Goal: Transaction & Acquisition: Subscribe to service/newsletter

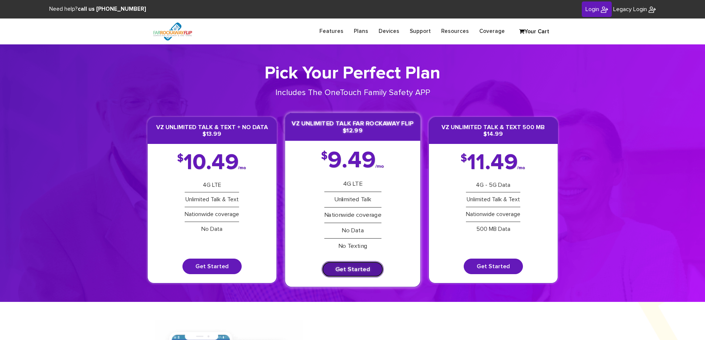
click at [355, 271] on link "Get Started" at bounding box center [353, 270] width 62 height 16
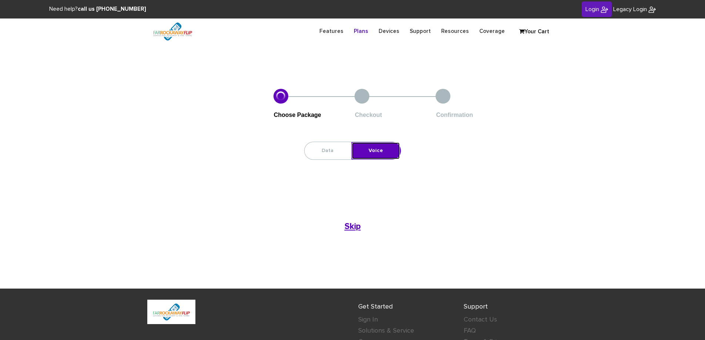
click at [371, 149] on link "Voice" at bounding box center [376, 150] width 48 height 17
click at [377, 150] on link "Voice" at bounding box center [376, 150] width 48 height 17
click at [373, 150] on link "Voice" at bounding box center [376, 150] width 48 height 17
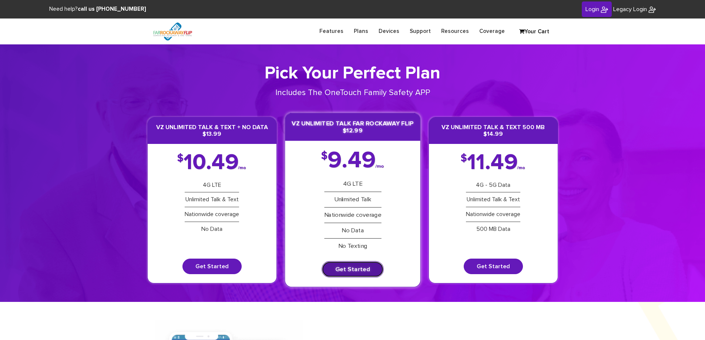
click at [345, 273] on link "Get Started" at bounding box center [353, 270] width 62 height 16
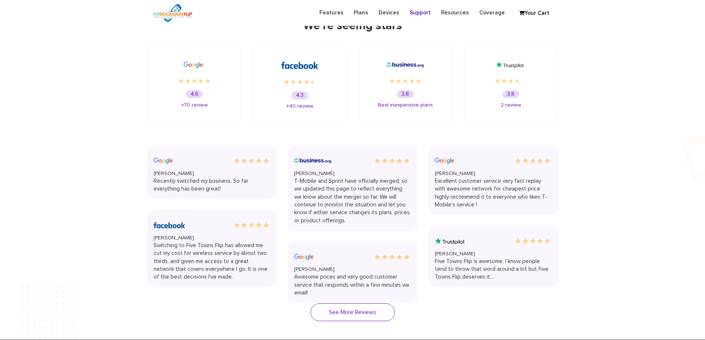
scroll to position [1036, 0]
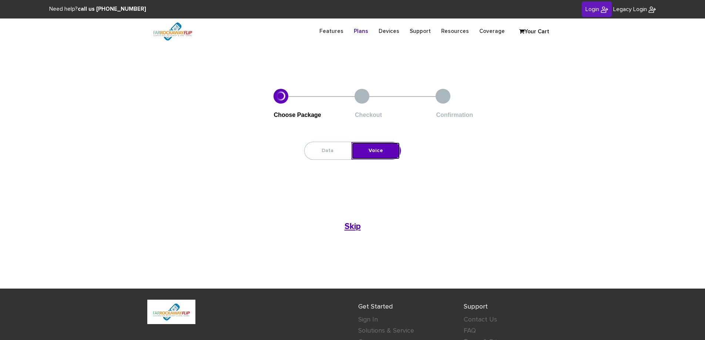
click at [371, 151] on link "Voice" at bounding box center [376, 150] width 48 height 17
